Goal: Task Accomplishment & Management: Use online tool/utility

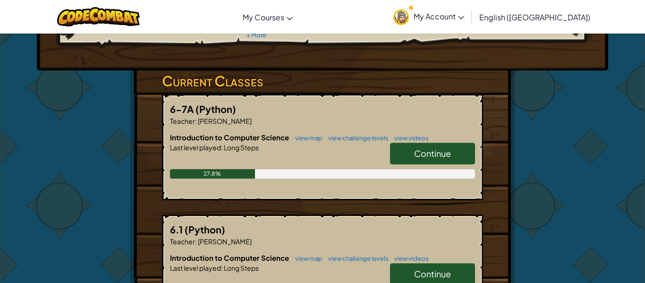
scroll to position [125, 0]
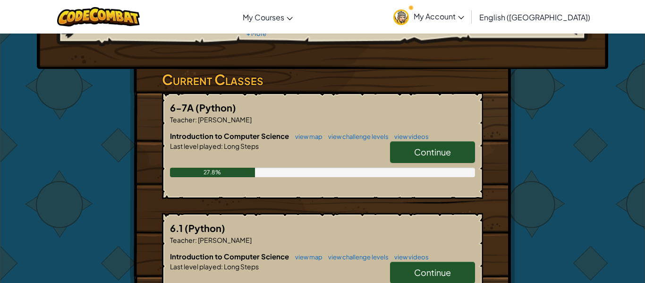
click at [442, 155] on span "Continue" at bounding box center [432, 151] width 37 height 11
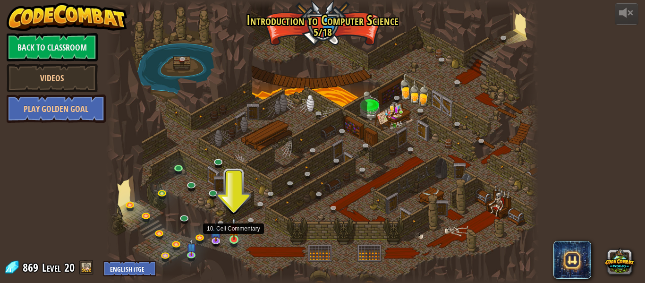
click at [235, 237] on img at bounding box center [234, 228] width 10 height 23
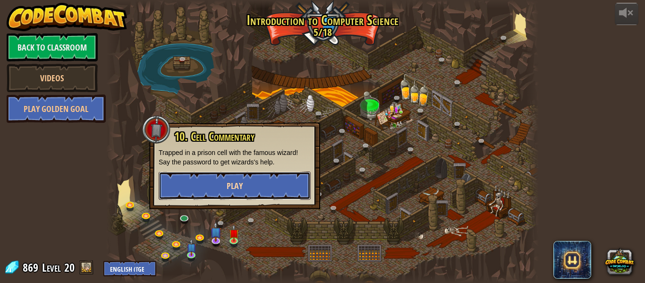
click at [239, 182] on span "Play" at bounding box center [235, 186] width 16 height 12
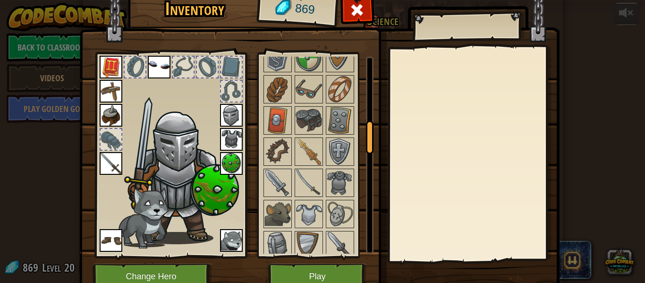
scroll to position [515, 0]
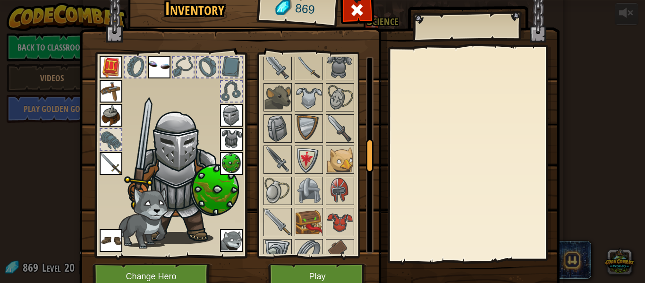
click at [302, 228] on img at bounding box center [308, 222] width 26 height 26
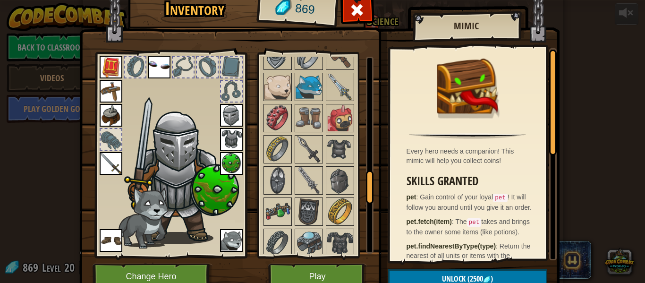
scroll to position [707, 0]
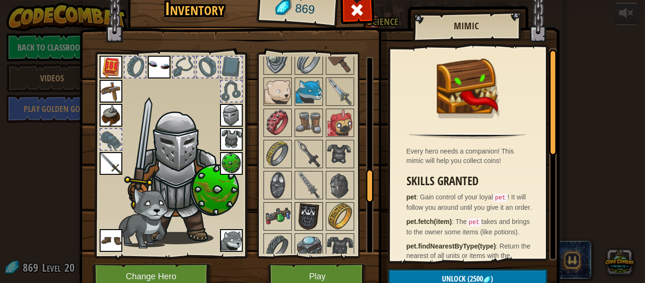
click at [302, 228] on img at bounding box center [308, 216] width 26 height 26
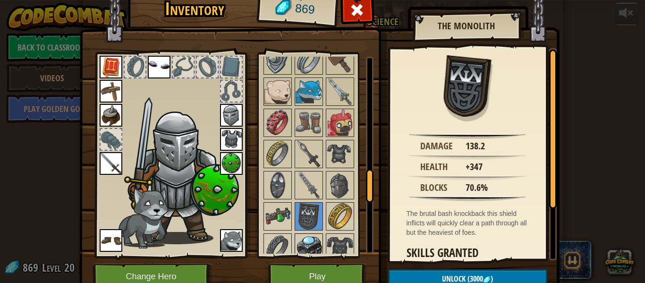
click at [309, 247] on img at bounding box center [308, 247] width 26 height 26
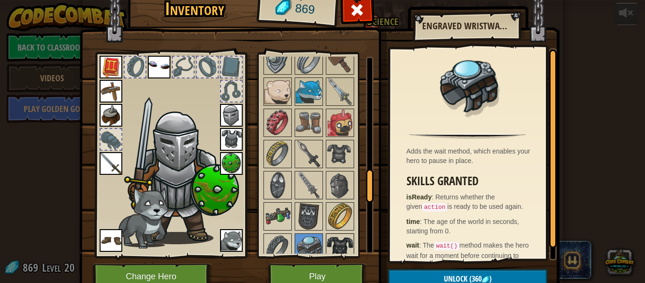
click at [341, 249] on img at bounding box center [340, 247] width 26 height 26
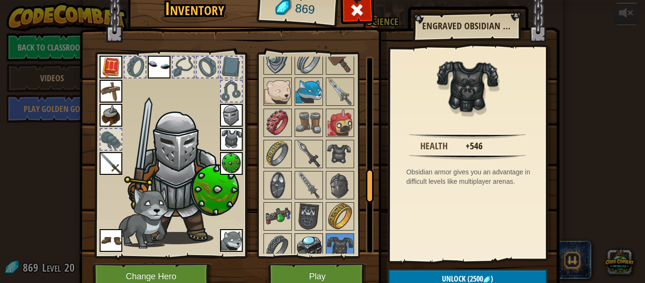
click at [301, 238] on img at bounding box center [308, 247] width 26 height 26
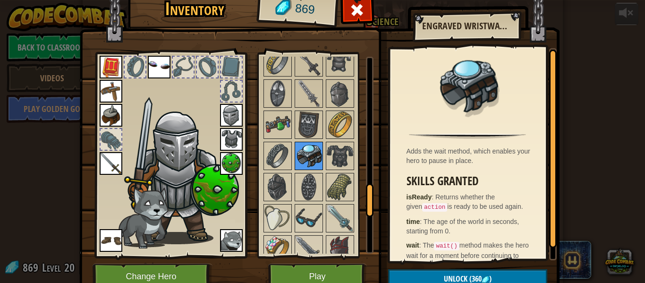
scroll to position [834, 0]
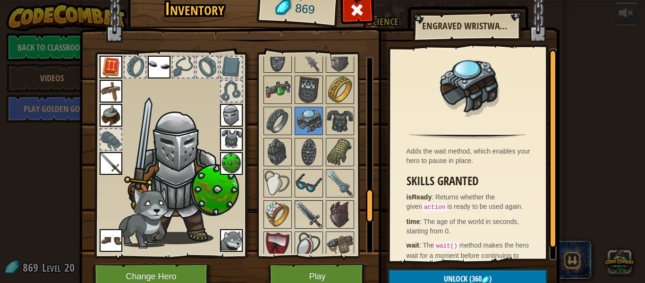
click at [308, 212] on img at bounding box center [308, 214] width 26 height 26
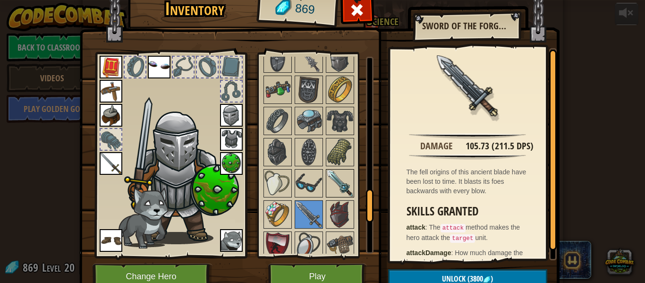
click at [348, 180] on img at bounding box center [340, 183] width 26 height 26
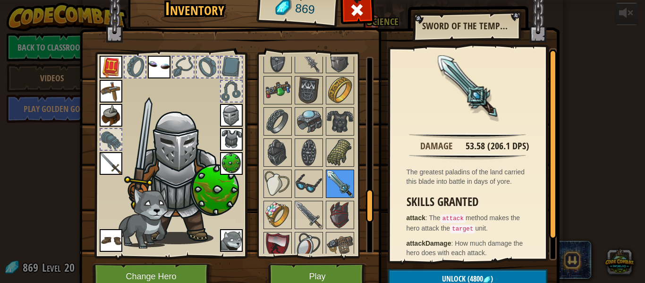
scroll to position [834, 0]
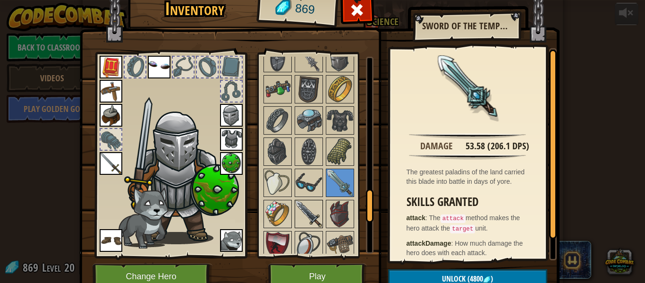
click at [310, 213] on img at bounding box center [308, 214] width 26 height 26
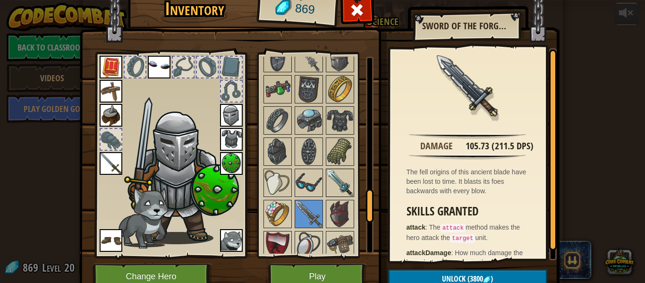
click at [340, 188] on img at bounding box center [340, 182] width 26 height 26
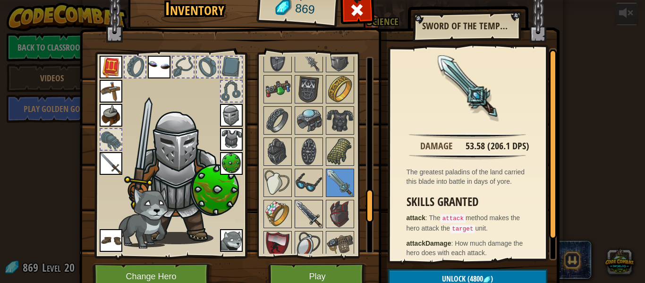
click at [315, 210] on img at bounding box center [308, 214] width 26 height 26
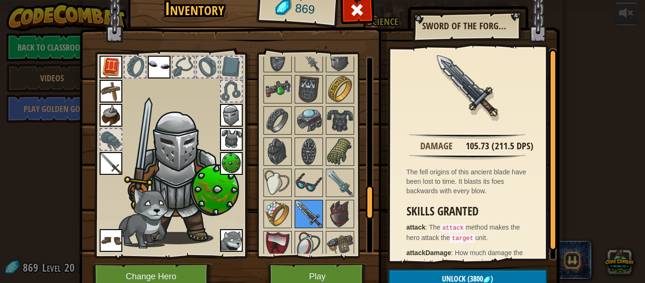
scroll to position [805, 0]
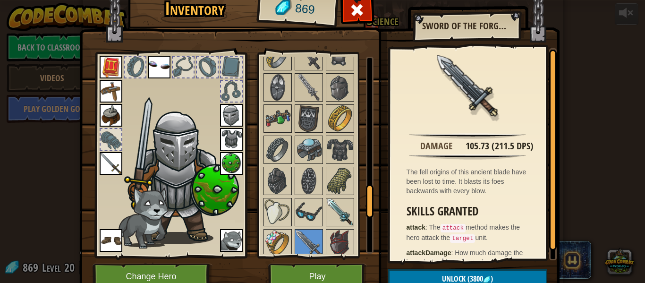
click at [340, 214] on img at bounding box center [340, 212] width 26 height 26
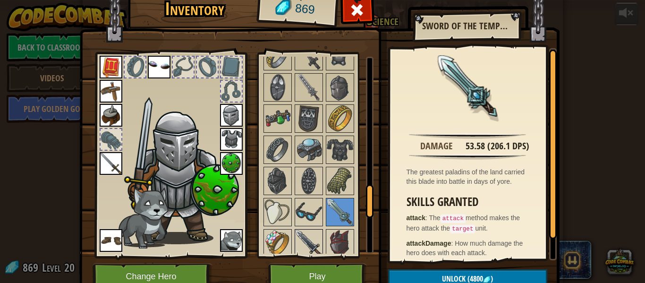
click at [312, 237] on img at bounding box center [308, 243] width 26 height 26
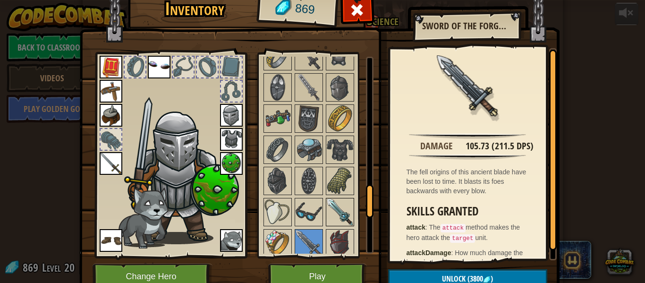
click at [335, 216] on img at bounding box center [340, 212] width 26 height 26
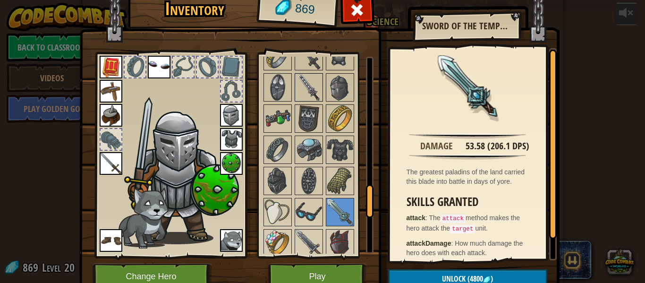
click at [309, 82] on img at bounding box center [308, 87] width 26 height 26
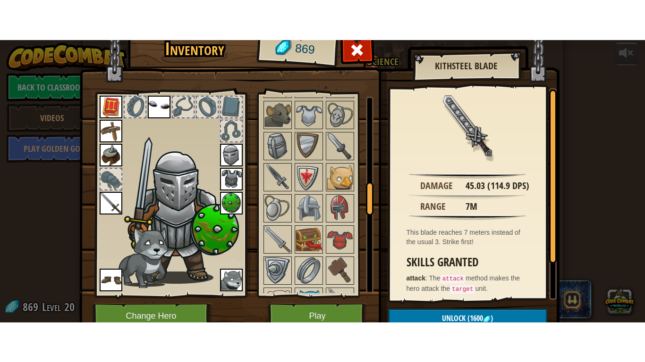
scroll to position [537, 0]
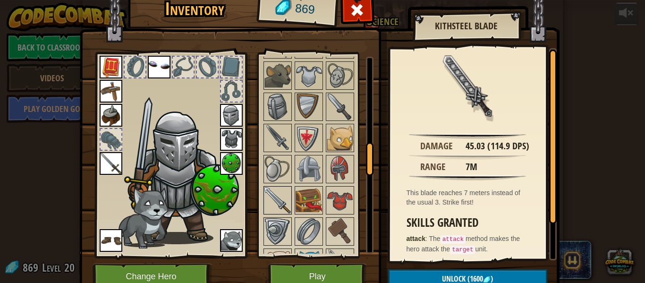
click at [283, 205] on img at bounding box center [277, 200] width 26 height 26
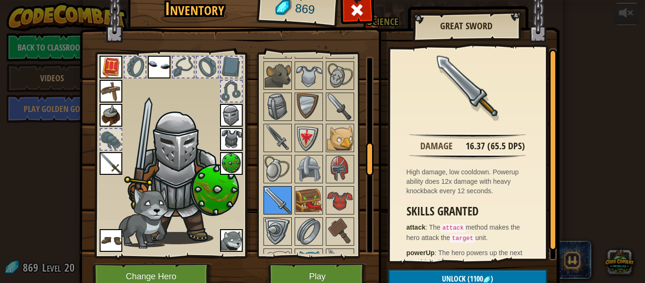
click at [283, 205] on img at bounding box center [277, 200] width 26 height 26
click at [312, 277] on button "Play" at bounding box center [317, 276] width 99 height 26
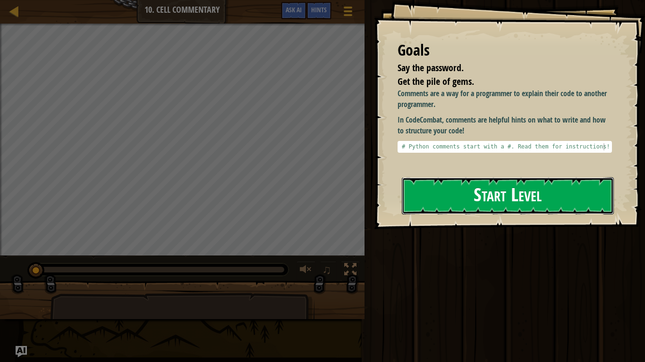
click at [525, 192] on button "Start Level" at bounding box center [508, 195] width 212 height 37
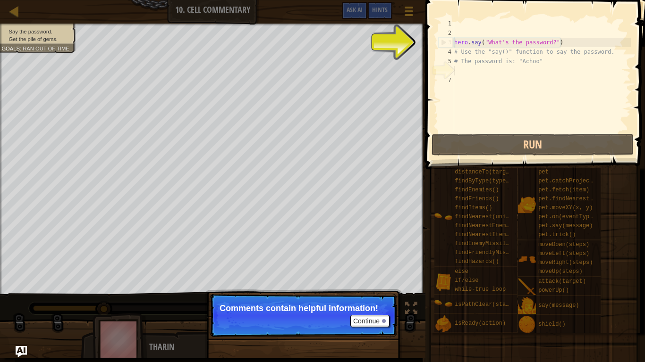
click at [569, 47] on div "hero . say ( "What's the password?" ) # Use the "say()" function to say the pas…" at bounding box center [541, 85] width 178 height 132
type textarea "hero.say("What's the password?")"
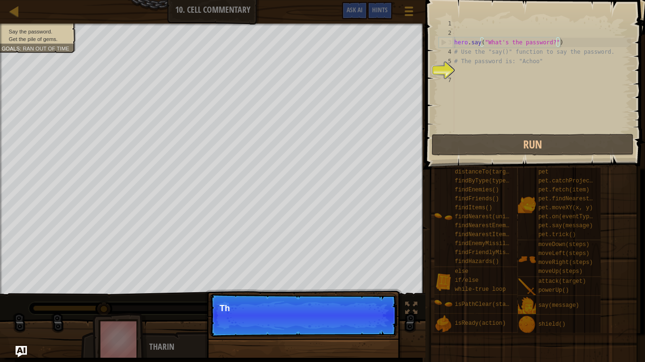
click at [492, 71] on div "hero . say ( "What's the password?" ) # Use the "say()" function to say the pas…" at bounding box center [541, 85] width 178 height 132
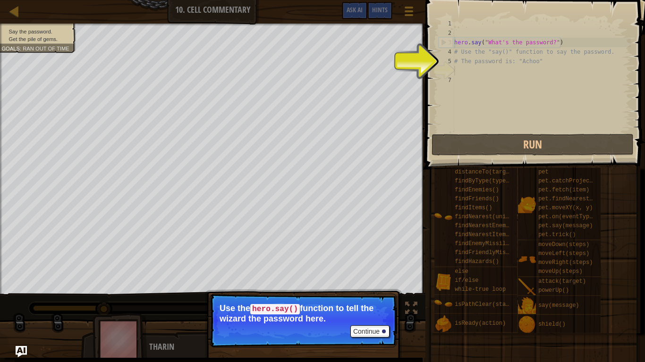
click at [480, 63] on div "hero . say ( "What's the password?" ) # Use the "say()" function to say the pas…" at bounding box center [541, 85] width 178 height 132
type textarea "# The password is: "Achoo""
click at [480, 63] on div "hero . say ( "What's the password?" ) # Use the "say()" function to say the pas…" at bounding box center [541, 85] width 178 height 132
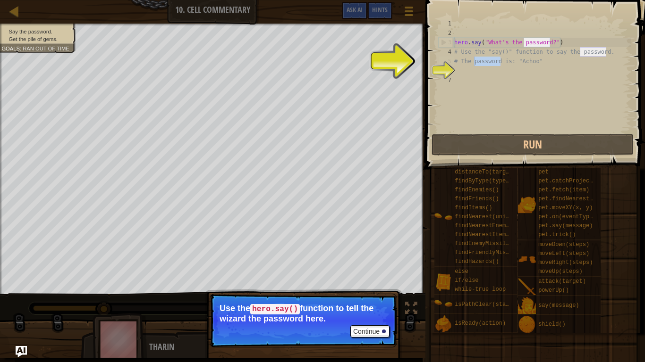
click at [471, 66] on div "hero . say ( "What's the password?" ) # Use the "say()" function to say the pas…" at bounding box center [541, 85] width 178 height 132
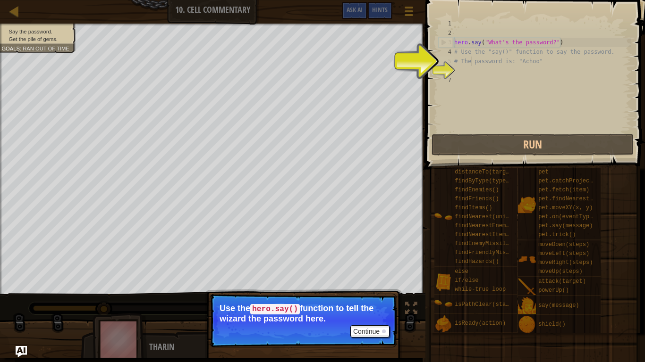
click at [471, 66] on div "hero . say ( "What's the password?" ) # Use the "say()" function to say the pas…" at bounding box center [541, 85] width 178 height 132
click at [361, 282] on p "Continue Use the hero.say() function to tell the wizard the password here." at bounding box center [303, 321] width 187 height 54
click at [461, 65] on div "hero . say ( "What's the password?" ) # Use the "say()" function to say the pas…" at bounding box center [541, 85] width 178 height 132
click at [457, 68] on div "hero . say ( "What's the password?" ) # Use the "say()" function to say the pas…" at bounding box center [541, 85] width 178 height 132
click at [375, 282] on button "Continue" at bounding box center [369, 332] width 39 height 12
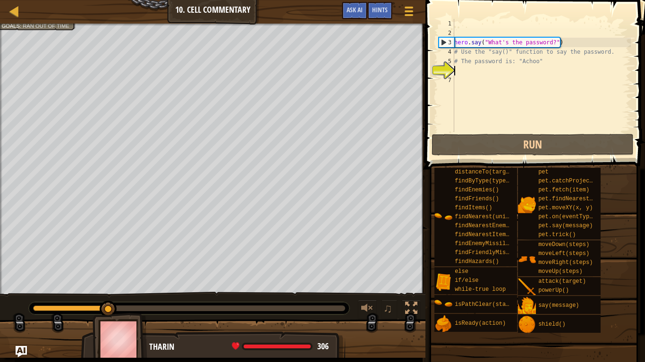
scroll to position [4, 0]
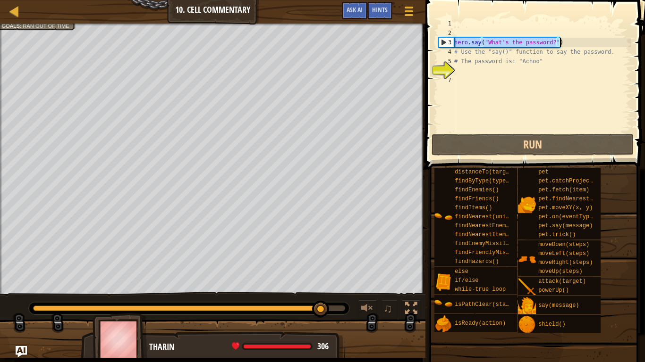
drag, startPoint x: 454, startPoint y: 41, endPoint x: 586, endPoint y: 38, distance: 131.7
click at [586, 38] on div "hero . say ( "What's the password?" ) # Use the "say()" function to say the pas…" at bounding box center [541, 85] width 178 height 132
type textarea "hero.say("What's the password?")"
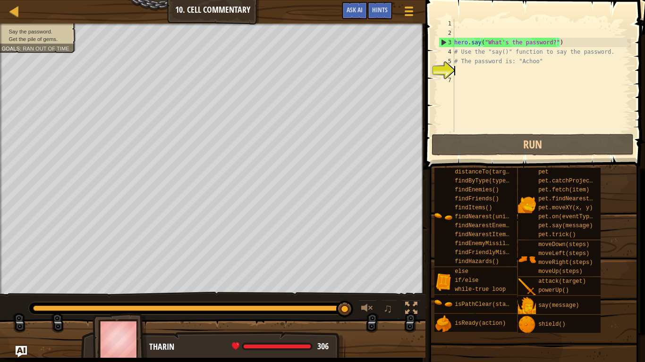
click at [459, 69] on div "hero . say ( "What's the password?" ) # Use the "say()" function to say the pas…" at bounding box center [541, 85] width 178 height 132
paste textarea "hero.say("What's the password?")"
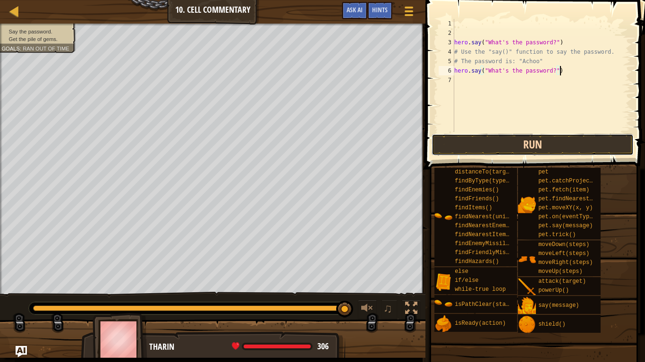
click at [534, 145] on button "Run" at bounding box center [532, 145] width 202 height 22
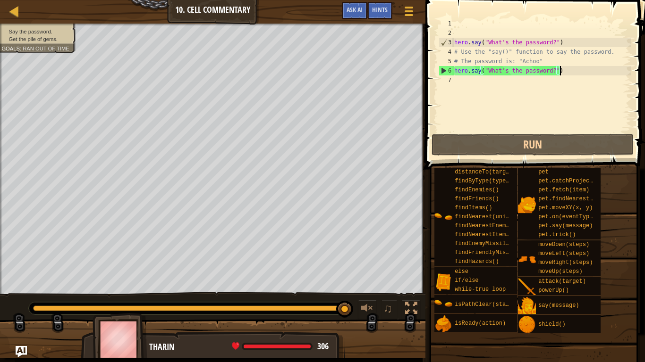
click at [570, 45] on div "hero . say ( "What's the password?" ) # Use the "say()" function to say the pas…" at bounding box center [541, 85] width 178 height 132
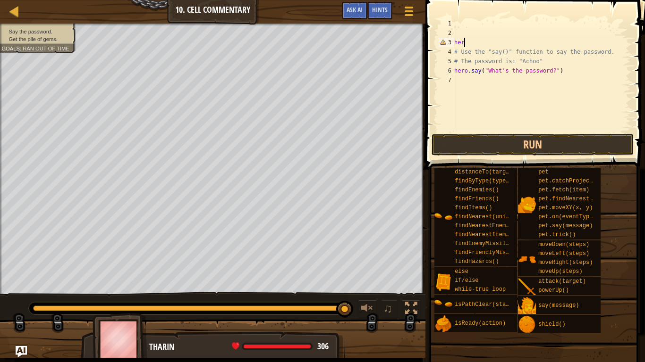
type textarea "h"
click at [572, 58] on div "# Use the "say()" function to say the password. # The password is: "Achoo" hero…" at bounding box center [541, 85] width 178 height 132
click at [555, 64] on div "# Use the "say()" function to say the password. # The password is: "Achoo" hero…" at bounding box center [541, 85] width 178 height 132
click at [553, 65] on div "# Use the "say()" function to say the password. # The password is: "Achoo" hero…" at bounding box center [541, 85] width 178 height 132
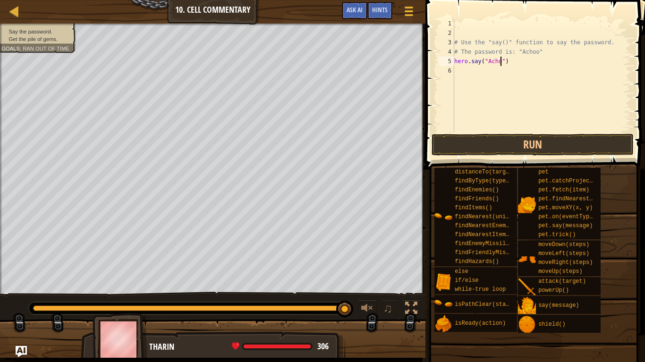
type textarea "hero.say("Achoo")"
click at [565, 143] on button "Run" at bounding box center [532, 145] width 202 height 22
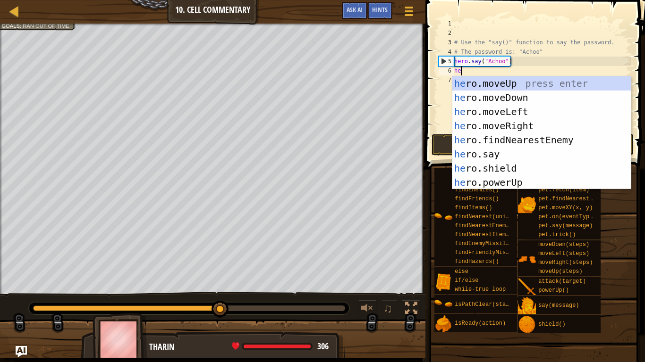
type textarea "hero"
click at [528, 86] on div "hero .moveUp press enter hero .moveDown press enter hero .moveLeft press enter …" at bounding box center [541, 147] width 178 height 142
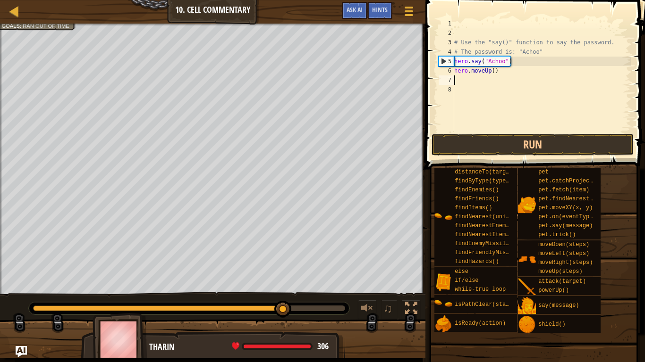
scroll to position [4, 0]
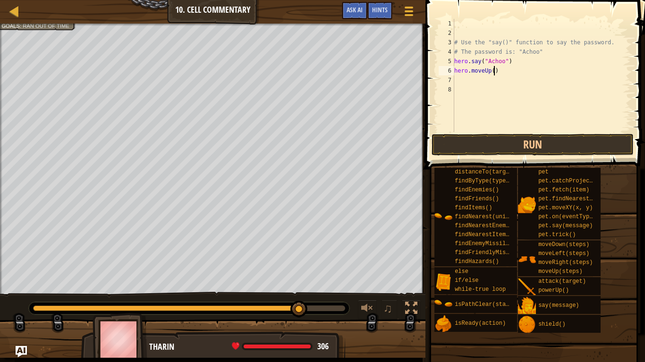
click at [495, 73] on div "# Use the "say()" function to say the password. # The password is: "Achoo" hero…" at bounding box center [541, 85] width 178 height 132
type textarea "hero.moveUp(2)"
click at [507, 144] on button "Run" at bounding box center [532, 145] width 202 height 22
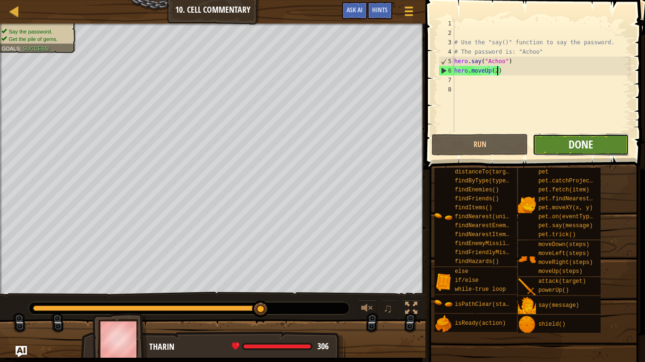
click at [575, 150] on span "Done" at bounding box center [580, 144] width 25 height 15
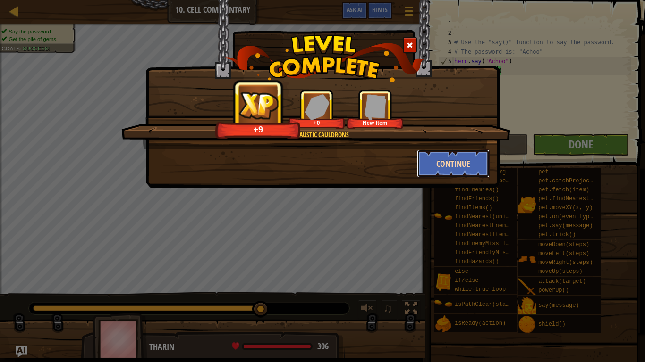
click at [476, 164] on button "Continue" at bounding box center [453, 164] width 73 height 28
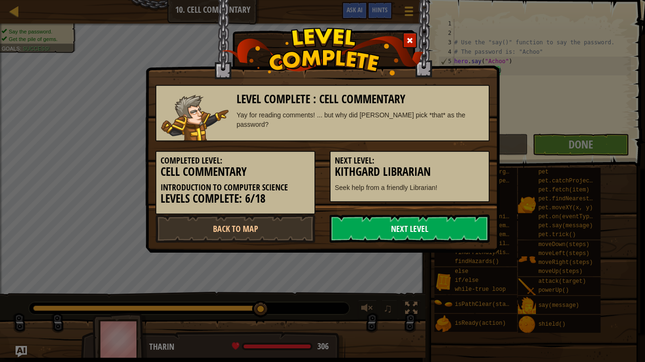
click at [420, 227] on link "Next Level" at bounding box center [409, 229] width 160 height 28
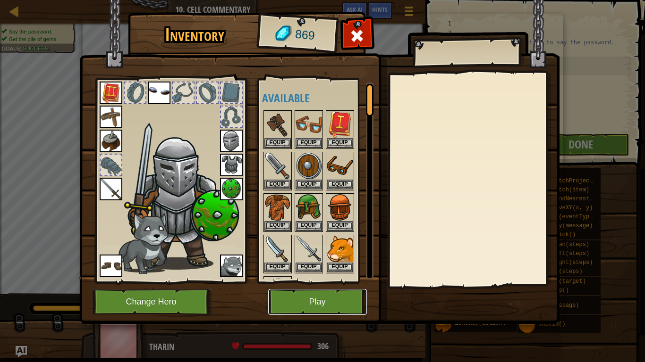
click at [312, 282] on button "Play" at bounding box center [317, 302] width 99 height 26
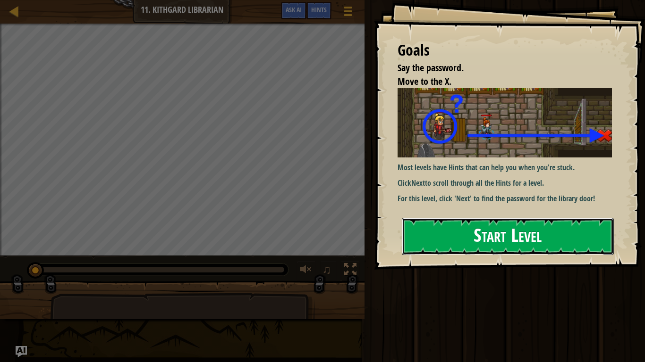
click at [430, 243] on button "Start Level" at bounding box center [508, 236] width 212 height 37
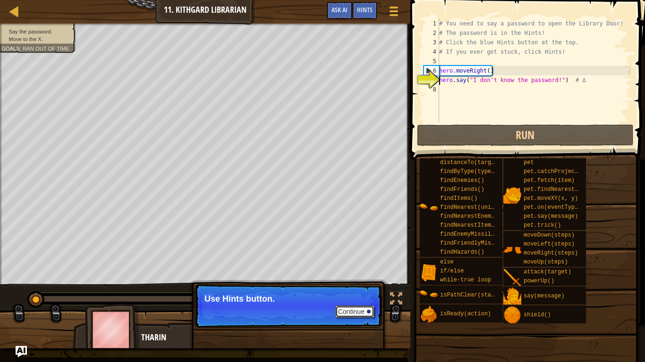
click at [345, 282] on button "Continue" at bounding box center [354, 312] width 39 height 12
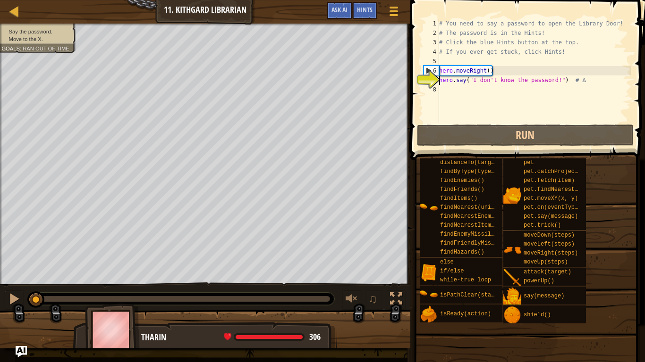
click at [557, 81] on div "# You need to say a password to open the Library Door! # The password is in the…" at bounding box center [533, 80] width 193 height 123
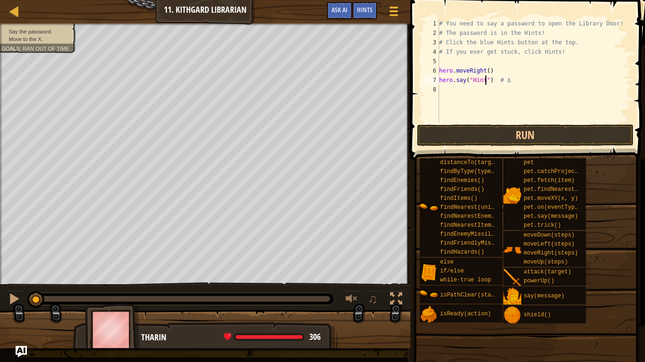
scroll to position [4, 7]
click at [543, 136] on button "Run" at bounding box center [525, 136] width 217 height 22
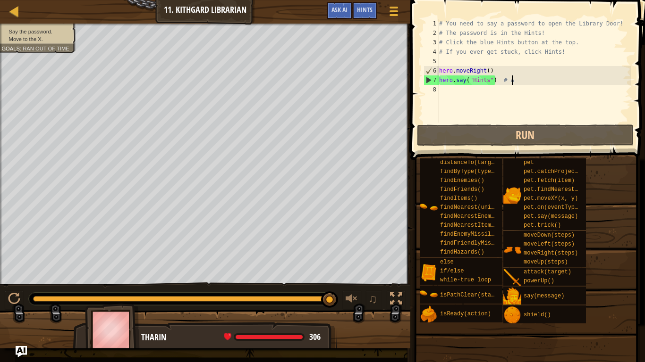
click at [534, 80] on div "# You need to say a password to open the Library Door! # The password is in the…" at bounding box center [533, 80] width 193 height 123
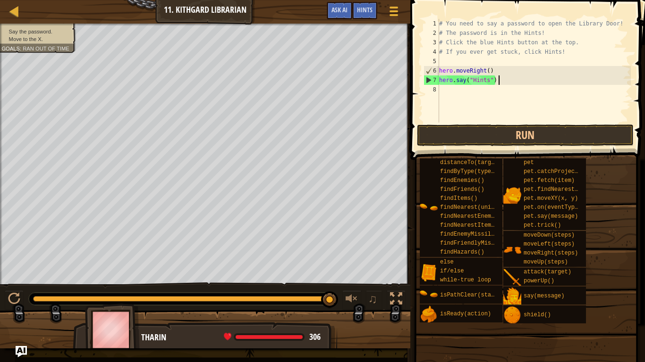
type textarea "hero.say("Hints")"
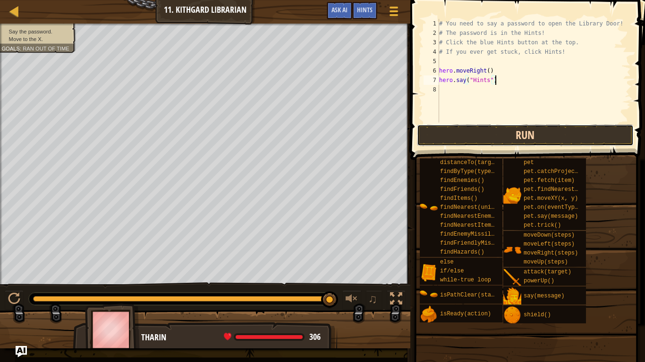
click at [521, 131] on button "Run" at bounding box center [525, 136] width 217 height 22
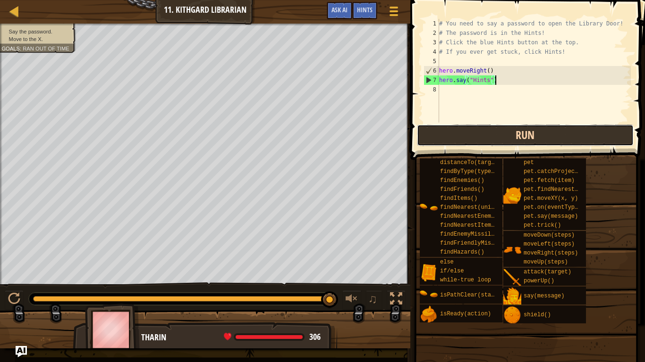
click at [512, 135] on button "Run" at bounding box center [525, 136] width 217 height 22
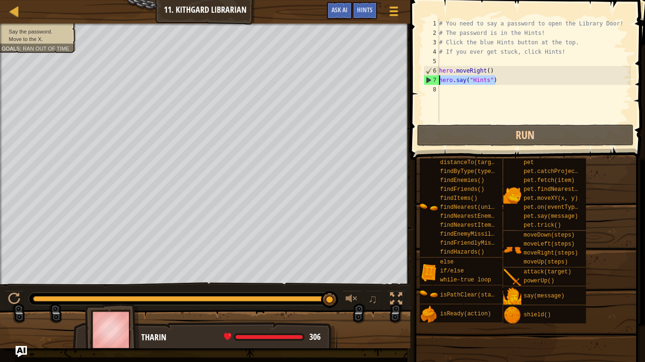
drag, startPoint x: 499, startPoint y: 76, endPoint x: 421, endPoint y: 80, distance: 78.0
click at [421, 80] on div "hero.say("Hints") 1 2 3 4 5 6 7 8 # You need to say a password to open the Libr…" at bounding box center [525, 71] width 209 height 104
click at [443, 60] on div "# You need to say a password to open the Library Door! # The password is in the…" at bounding box center [533, 80] width 193 height 123
paste textarea "hero.say("What's the password?")"
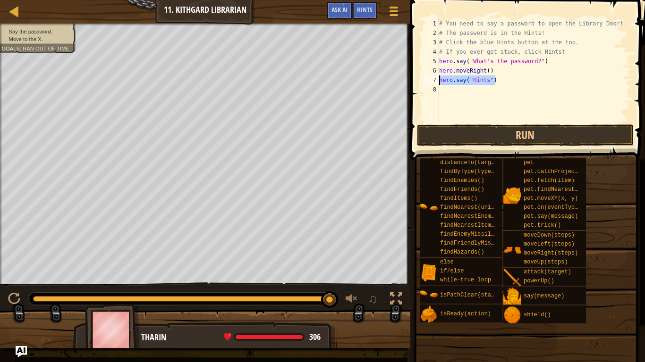
drag, startPoint x: 502, startPoint y: 77, endPoint x: 426, endPoint y: 82, distance: 75.6
click at [426, 82] on div "hero.say("What's the password?") 1 2 3 4 5 6 7 8 # You need to say a password t…" at bounding box center [525, 71] width 209 height 104
type textarea "hero.say("Hints")"
click at [539, 63] on div "# You need to say a password to open the Library Door! # The password is in the…" at bounding box center [533, 80] width 193 height 123
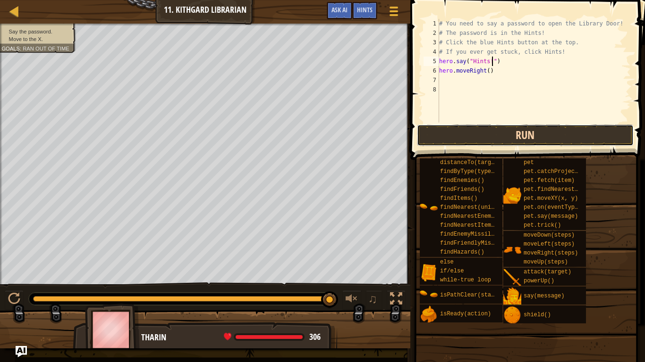
click at [544, 134] on button "Run" at bounding box center [525, 136] width 217 height 22
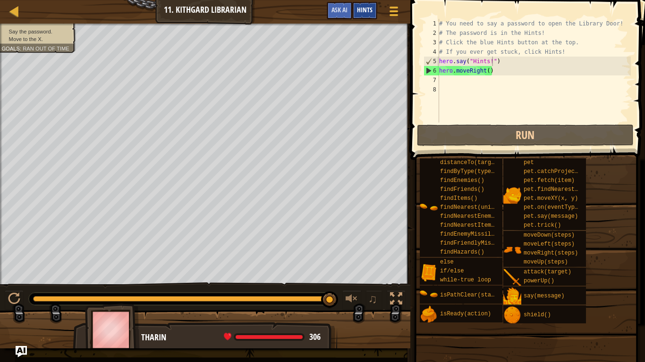
click at [375, 10] on div "Hints" at bounding box center [364, 10] width 25 height 17
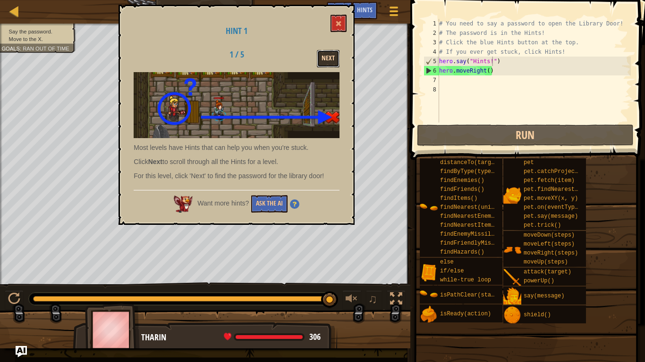
click at [326, 53] on button "Next" at bounding box center [328, 58] width 23 height 17
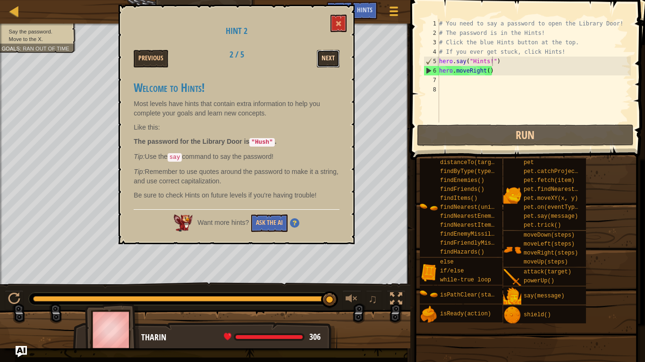
click at [327, 54] on button "Next" at bounding box center [328, 58] width 23 height 17
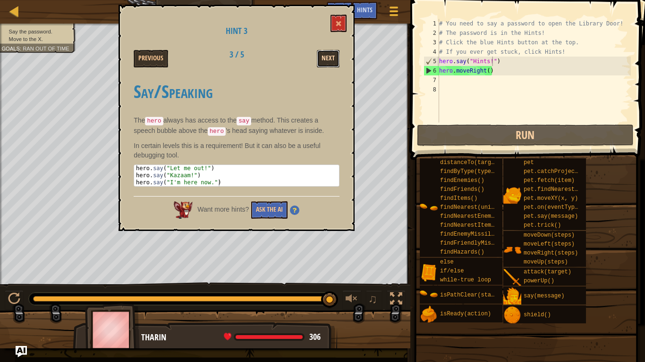
click at [327, 54] on button "Next" at bounding box center [328, 58] width 23 height 17
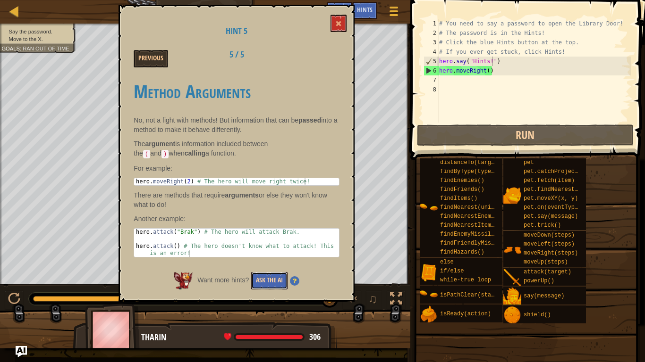
click at [260, 279] on button "Ask the AI" at bounding box center [269, 280] width 36 height 17
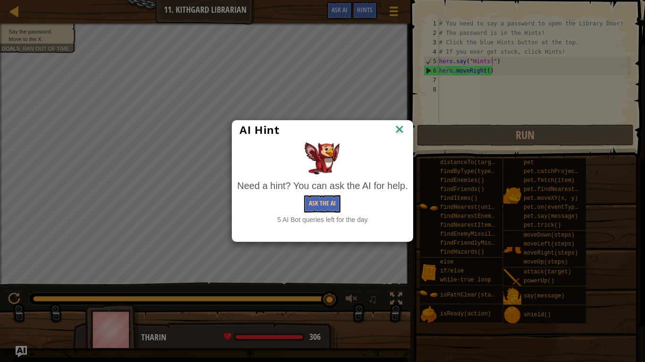
click at [309, 213] on div "Need a hint? You can ask the AI for help. Ask the AI 5 AI Bot queries left for …" at bounding box center [322, 201] width 170 height 45
click at [314, 208] on button "Ask the AI" at bounding box center [322, 203] width 36 height 17
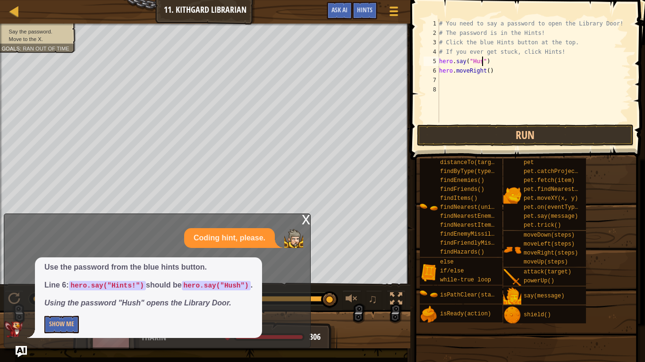
scroll to position [4, 7]
click at [497, 134] on button "Run" at bounding box center [525, 136] width 217 height 22
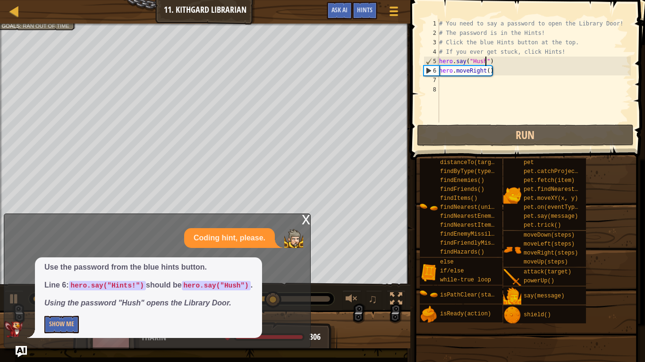
click at [306, 221] on div "x" at bounding box center [306, 218] width 8 height 9
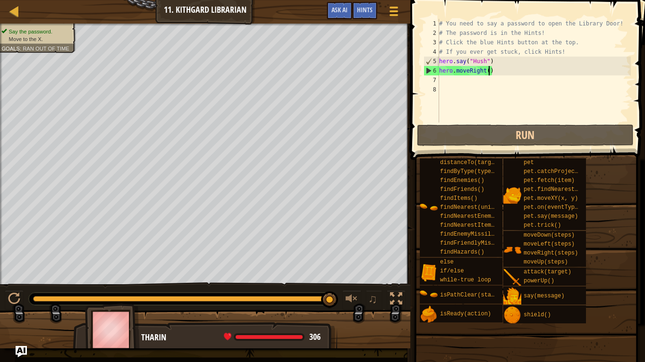
click at [489, 69] on div "# You need to say a password to open the Library Door! # The password is in the…" at bounding box center [533, 80] width 193 height 123
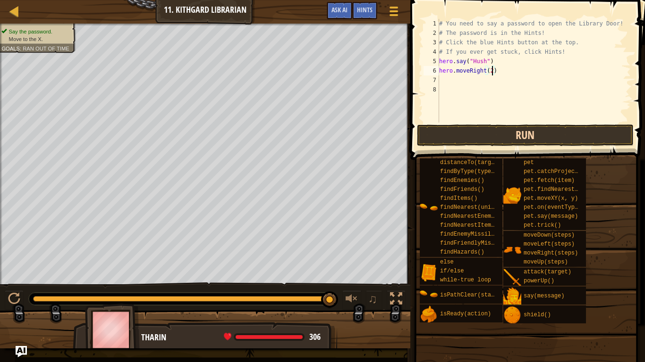
type textarea "hero.moveRight(2)"
click at [471, 131] on button "Run" at bounding box center [525, 136] width 217 height 22
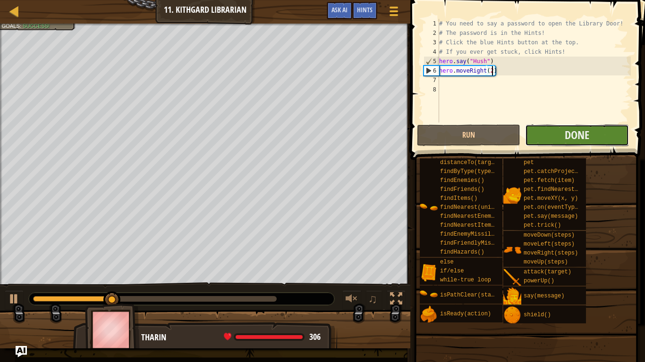
click at [552, 143] on button "Done" at bounding box center [576, 136] width 103 height 22
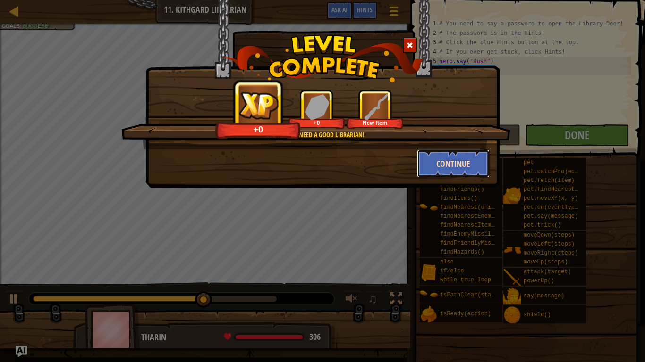
click at [436, 170] on button "Continue" at bounding box center [453, 164] width 73 height 28
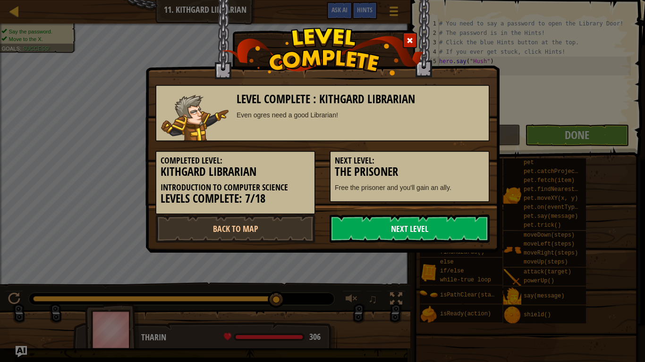
click at [406, 225] on link "Next Level" at bounding box center [409, 229] width 160 height 28
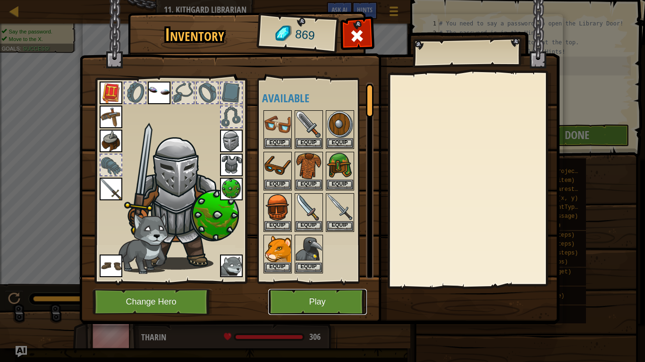
click at [335, 282] on button "Play" at bounding box center [317, 302] width 99 height 26
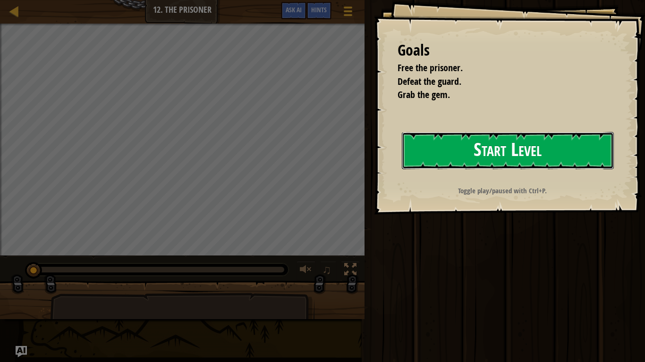
click at [571, 143] on button "Start Level" at bounding box center [508, 150] width 212 height 37
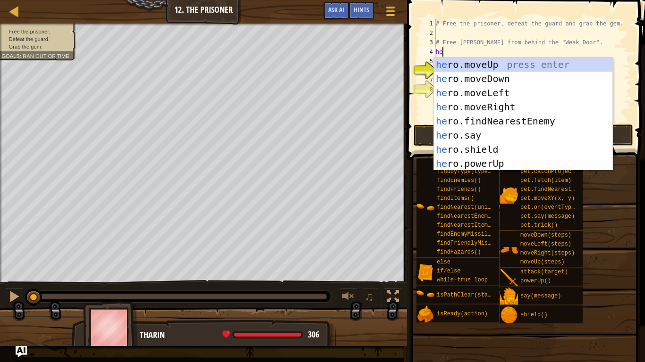
scroll to position [4, 0]
type textarea "h"
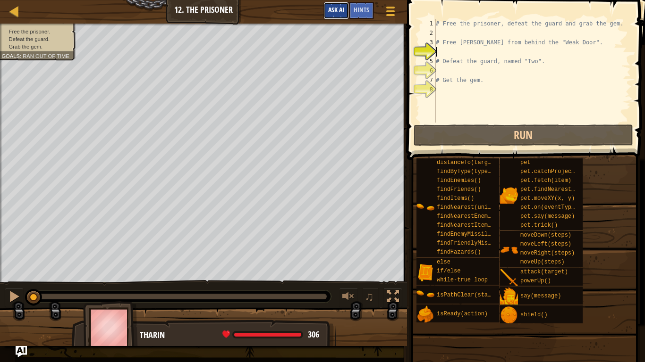
click at [344, 8] on button "Ask AI" at bounding box center [335, 10] width 25 height 17
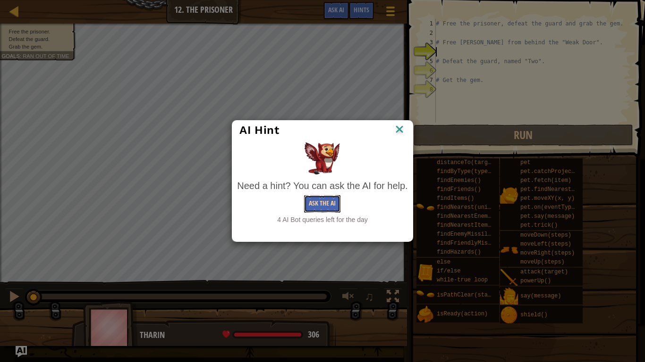
click at [322, 207] on button "Ask the AI" at bounding box center [322, 203] width 36 height 17
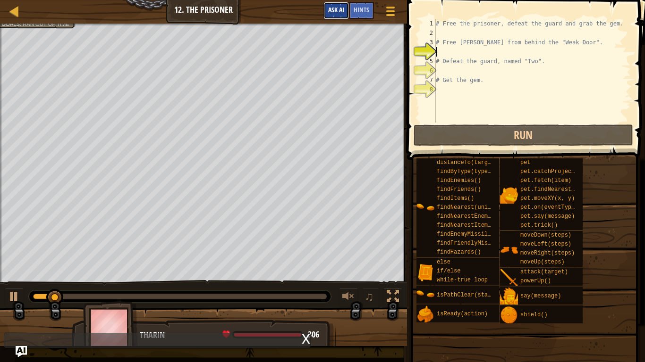
click at [338, 14] on button "Ask AI" at bounding box center [335, 10] width 25 height 17
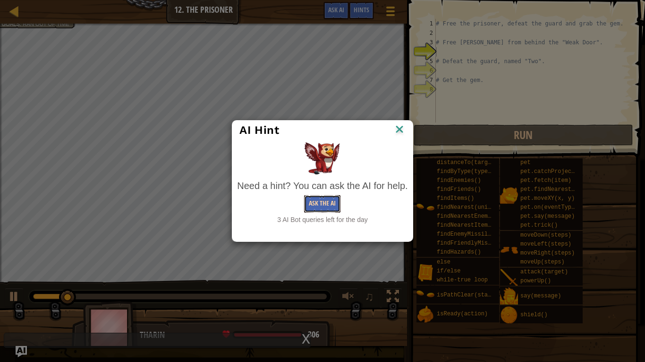
click at [313, 205] on button "Ask the AI" at bounding box center [322, 203] width 36 height 17
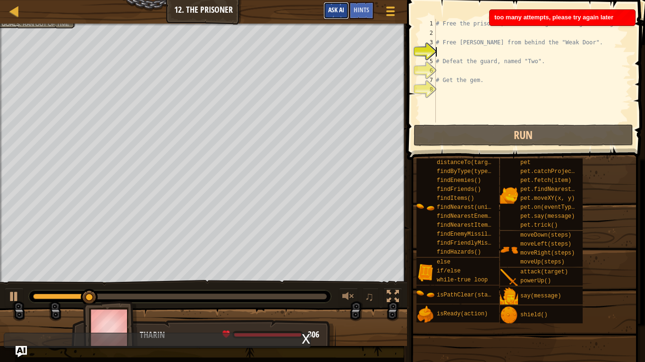
click at [331, 12] on span "Ask AI" at bounding box center [336, 9] width 16 height 9
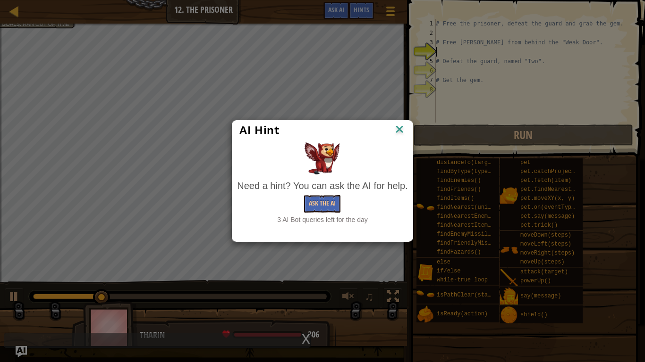
click at [404, 129] on img at bounding box center [399, 130] width 12 height 14
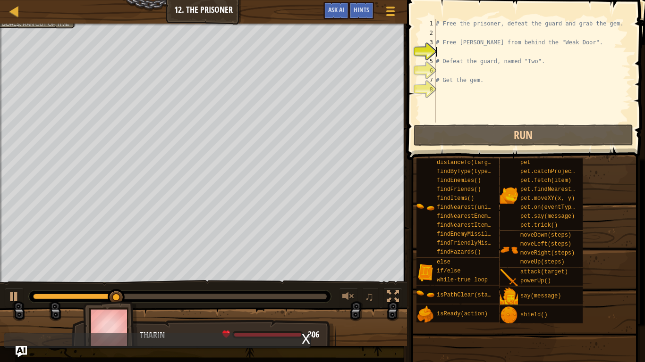
click at [486, 40] on div "# Free the prisoner, defeat the guard and grab the gem. # Free [PERSON_NAME] fr…" at bounding box center [532, 80] width 197 height 123
type textarea "# Free [PERSON_NAME] from behind the "Weak Door"."
click at [464, 35] on div "# Free the prisoner, defeat the guard and grab the gem. # Free [PERSON_NAME] fr…" at bounding box center [532, 80] width 197 height 123
click at [449, 53] on div "# Free the prisoner, defeat the guard and grab the gem. # Free [PERSON_NAME] fr…" at bounding box center [532, 80] width 197 height 123
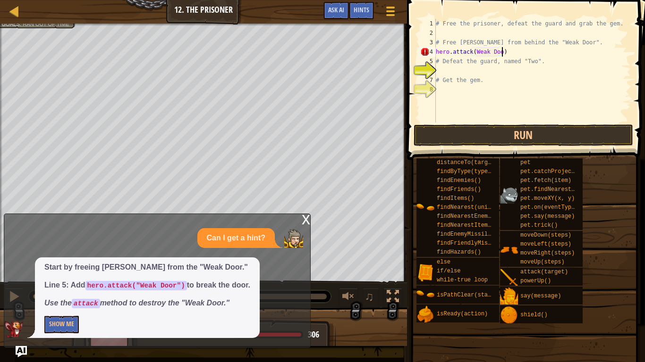
scroll to position [4, 10]
type textarea "hero.attack(Weak Door)"
click at [521, 138] on button "Run" at bounding box center [523, 136] width 220 height 22
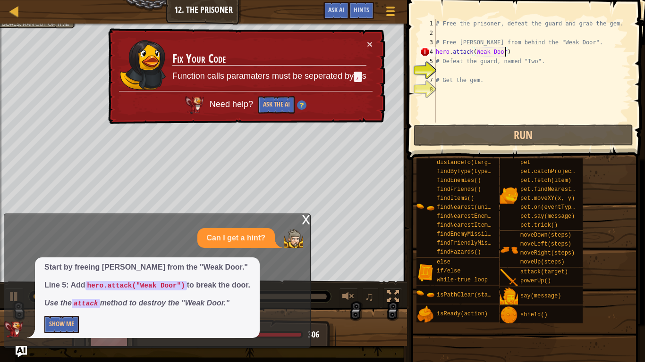
click at [489, 52] on div "# Free the prisoner, defeat the guard and grab the gem. # Free [PERSON_NAME] fr…" at bounding box center [532, 80] width 197 height 123
select select "ace/mode/python"
select select "ace/theme/textmate"
select select "markbegin"
select select "true"
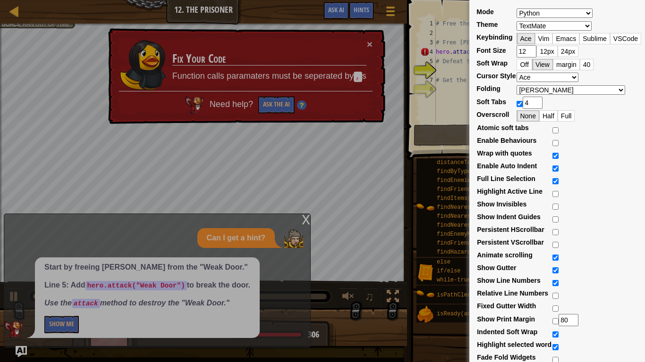
click at [353, 130] on div "Mode ABAP ABC ActionScript [PERSON_NAME] Apache Conf Apex AQL AsciiDoc ASL Asse…" at bounding box center [322, 181] width 645 height 362
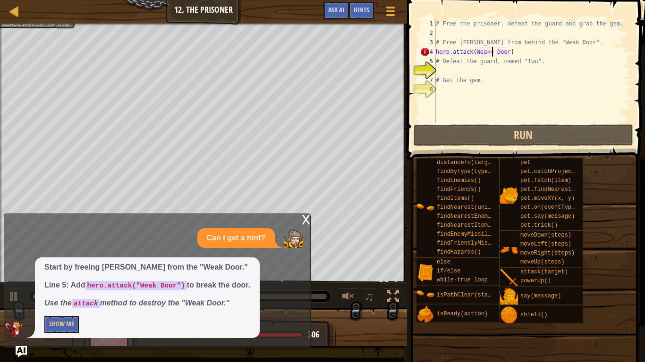
scroll to position [4, 8]
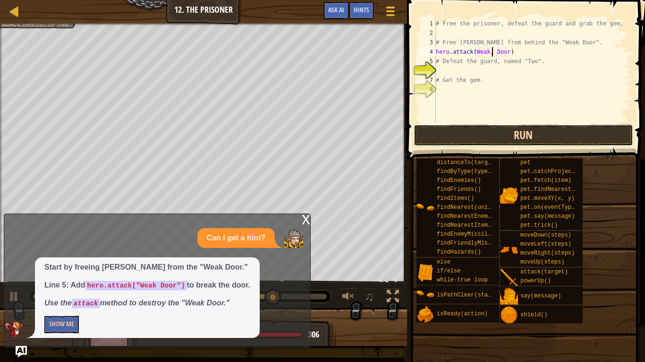
click at [550, 134] on button "Run" at bounding box center [523, 136] width 220 height 22
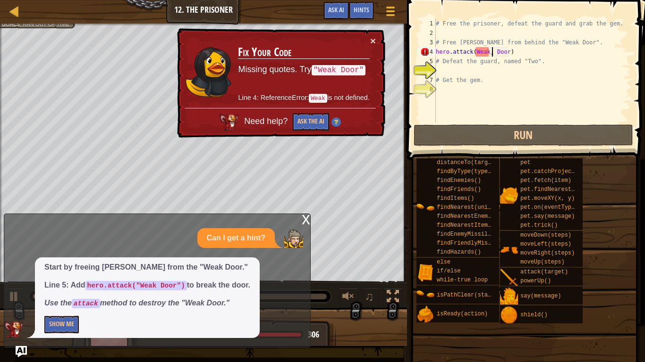
click at [496, 51] on div "# Free the prisoner, defeat the guard and grab the gem. # Free [PERSON_NAME] fr…" at bounding box center [532, 80] width 197 height 123
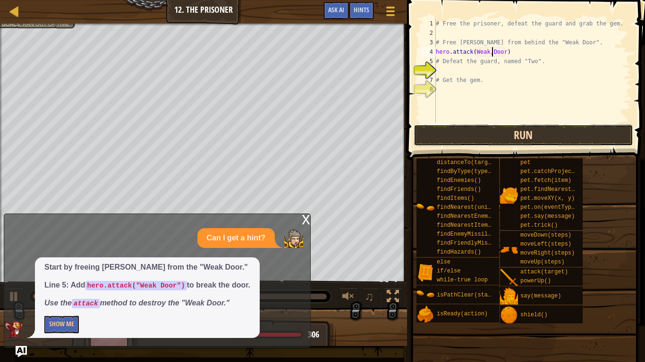
click at [476, 139] on button "Run" at bounding box center [523, 136] width 220 height 22
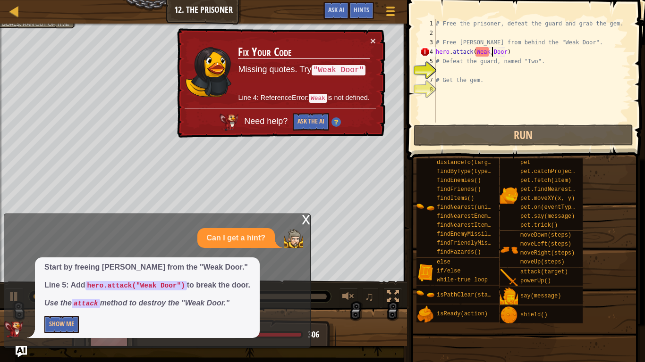
click at [478, 52] on div "# Free the prisoner, defeat the guard and grab the gem. # Free [PERSON_NAME] fr…" at bounding box center [532, 80] width 197 height 123
type textarea "hero.attack(eak,Door)"
